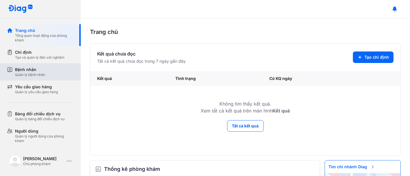
click at [31, 71] on div "Bệnh nhân" at bounding box center [30, 70] width 30 height 6
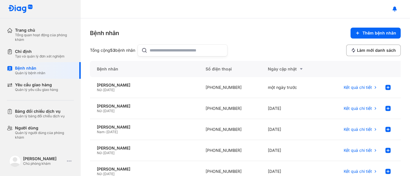
click at [159, 49] on input "text" at bounding box center [187, 51] width 74 height 12
type input "**"
click at [114, 84] on div "[PERSON_NAME]" at bounding box center [144, 85] width 95 height 5
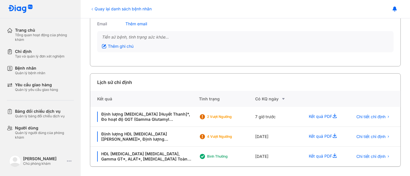
scroll to position [67, 0]
click at [366, 114] on span "Chi tiết chỉ định" at bounding box center [370, 116] width 29 height 5
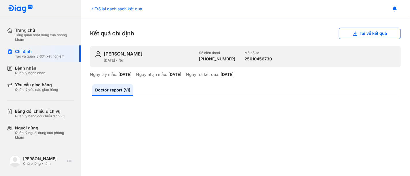
click at [92, 6] on div "Trở lại danh sách kết quả" at bounding box center [116, 9] width 52 height 6
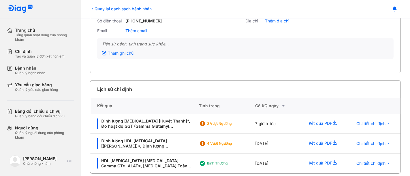
scroll to position [67, 0]
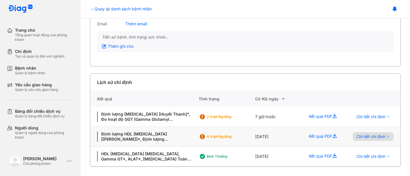
click at [371, 134] on span "Chi tiết chỉ định" at bounding box center [370, 136] width 29 height 5
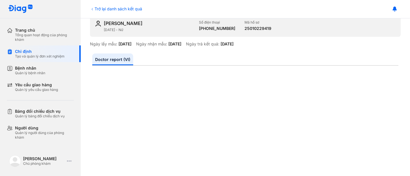
scroll to position [24, 0]
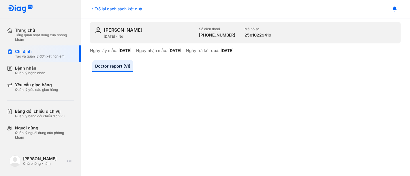
click at [92, 8] on icon at bounding box center [92, 9] width 1 height 2
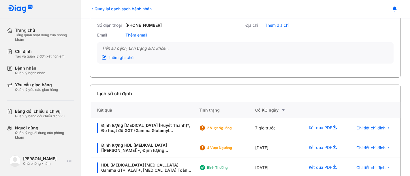
scroll to position [67, 0]
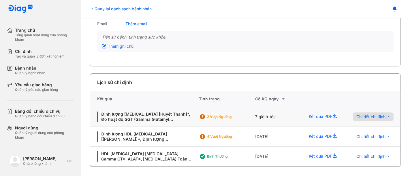
click at [369, 114] on span "Chi tiết chỉ định" at bounding box center [370, 116] width 29 height 5
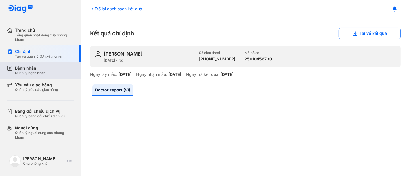
click at [29, 71] on div "Quản lý bệnh nhân" at bounding box center [30, 73] width 30 height 5
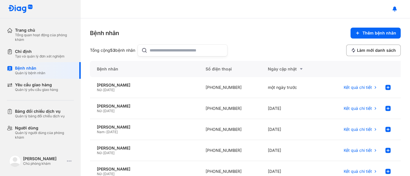
click at [153, 50] on input "text" at bounding box center [187, 51] width 74 height 12
type input "*"
click at [115, 86] on div "[PERSON_NAME]" at bounding box center [144, 85] width 95 height 5
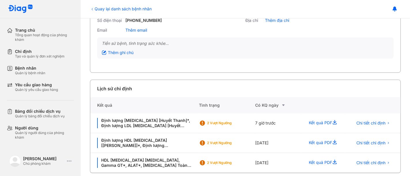
scroll to position [67, 0]
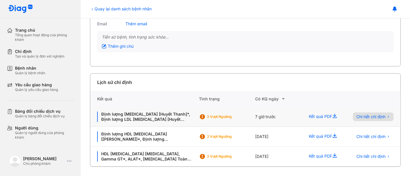
click at [369, 114] on span "Chi tiết chỉ định" at bounding box center [370, 116] width 29 height 5
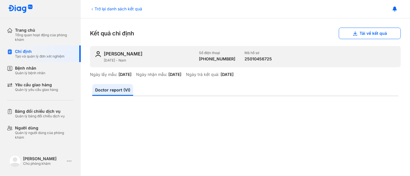
click at [90, 9] on icon at bounding box center [92, 9] width 5 height 5
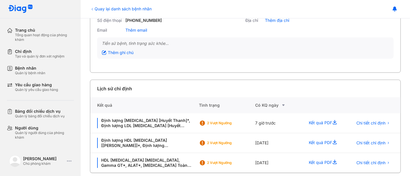
scroll to position [67, 0]
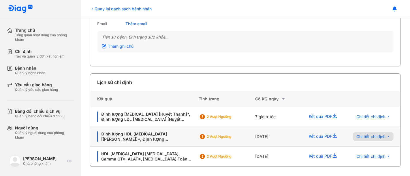
click at [371, 134] on span "Chi tiết chỉ định" at bounding box center [370, 136] width 29 height 5
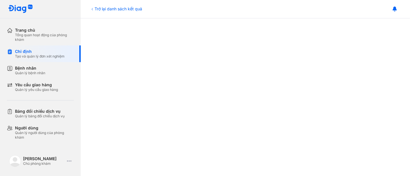
scroll to position [106, 0]
click at [93, 9] on icon at bounding box center [92, 9] width 5 height 5
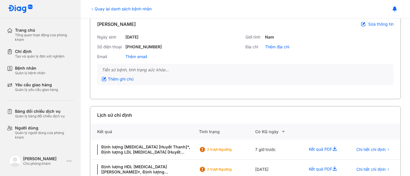
scroll to position [67, 0]
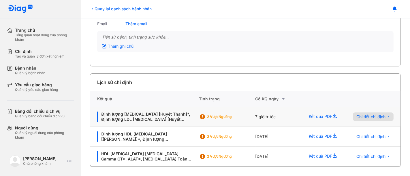
click at [363, 114] on span "Chi tiết chỉ định" at bounding box center [370, 116] width 29 height 5
